Goal: Task Accomplishment & Management: Use online tool/utility

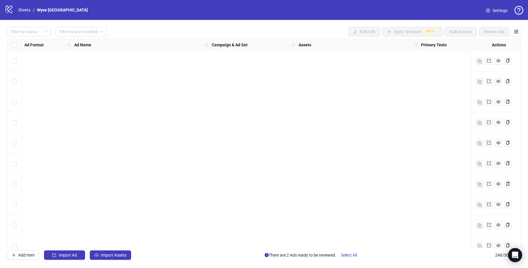
scroll to position [4732, 0]
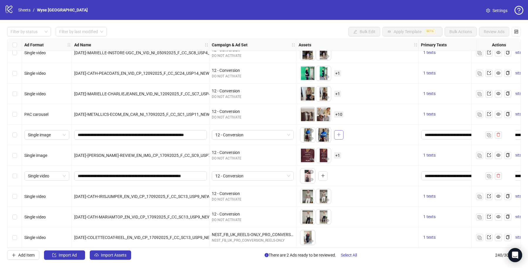
click at [338, 133] on icon "plus" at bounding box center [339, 135] width 4 height 4
click at [335, 132] on span "+ 1" at bounding box center [337, 135] width 7 height 6
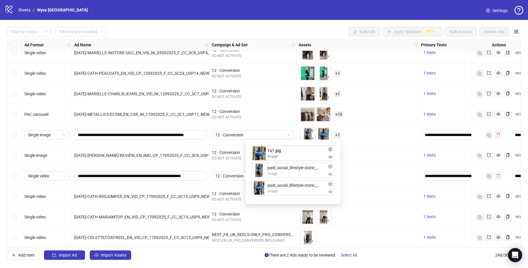
drag, startPoint x: 279, startPoint y: 186, endPoint x: 340, endPoint y: 142, distance: 75.3
click at [280, 155] on div "paid_social_lifestyle-static_9x16.jpg image paid_social_lifestyle-static_4x5.jp…" at bounding box center [293, 171] width 88 height 57
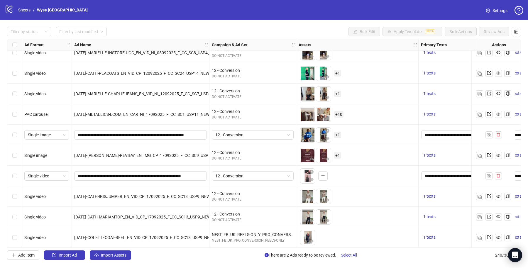
click at [363, 128] on div "To pick up a draggable item, press the space bar. While dragging, use the arrow…" at bounding box center [357, 135] width 117 height 18
click at [321, 174] on icon "plus" at bounding box center [323, 176] width 4 height 4
click at [310, 170] on icon "close-circle" at bounding box center [311, 172] width 4 height 4
click at [325, 170] on icon "close-circle" at bounding box center [327, 172] width 4 height 4
click at [308, 174] on icon "plus" at bounding box center [307, 176] width 4 height 4
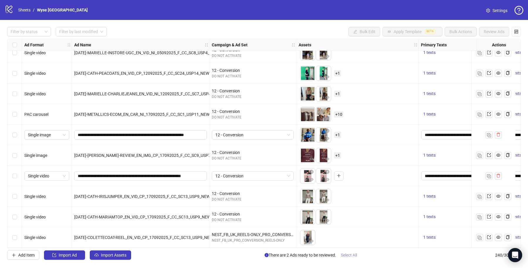
click at [343, 256] on span "Select All" at bounding box center [349, 255] width 16 height 5
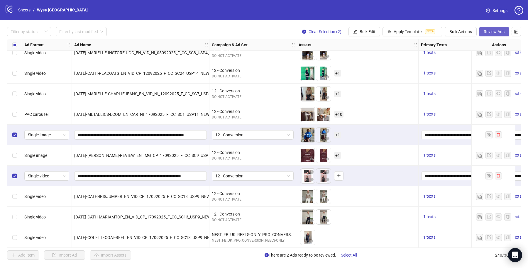
click at [494, 32] on span "Review Ads" at bounding box center [494, 31] width 21 height 5
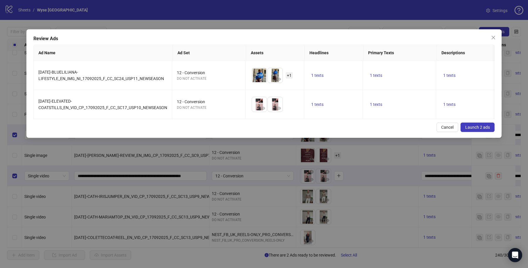
click at [477, 132] on button "Launch 2 ads" at bounding box center [477, 127] width 34 height 9
